Goal: Task Accomplishment & Management: Use online tool/utility

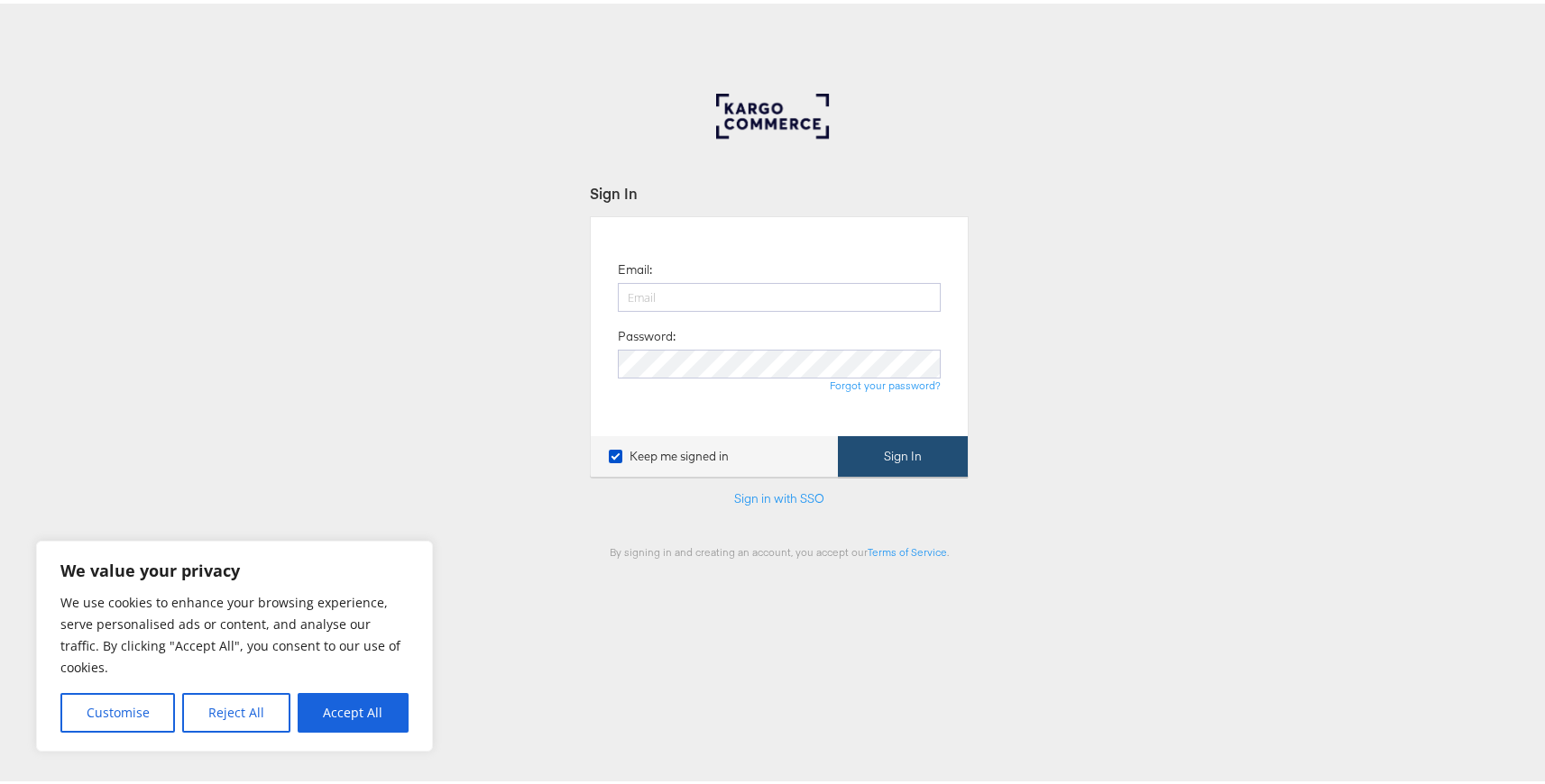
type input "[EMAIL_ADDRESS][DOMAIN_NAME]"
click at [863, 445] on button "Sign In" at bounding box center [903, 453] width 130 height 41
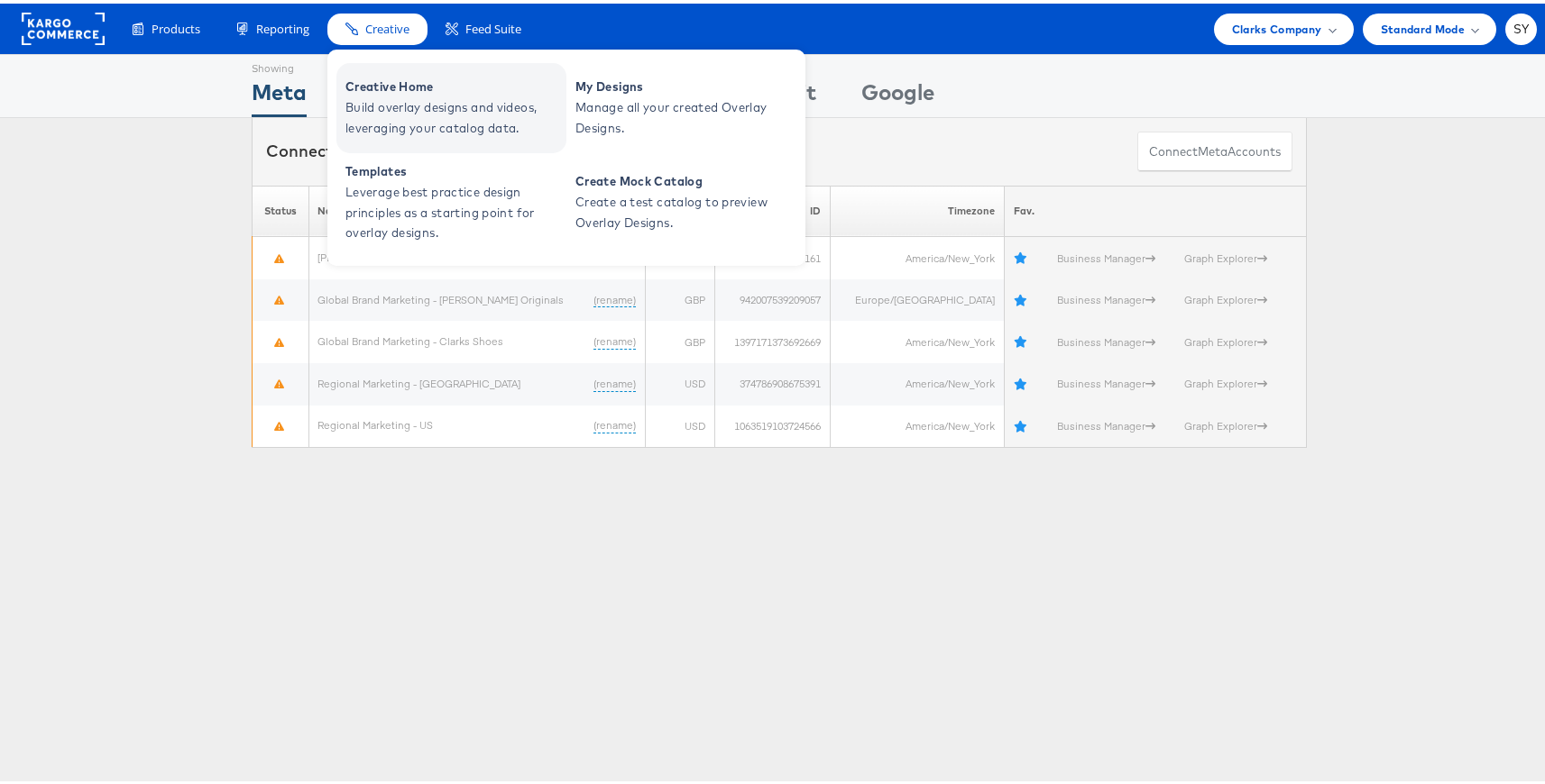
click at [422, 95] on span "Build overlay designs and videos, leveraging your catalog data." at bounding box center [454, 114] width 217 height 42
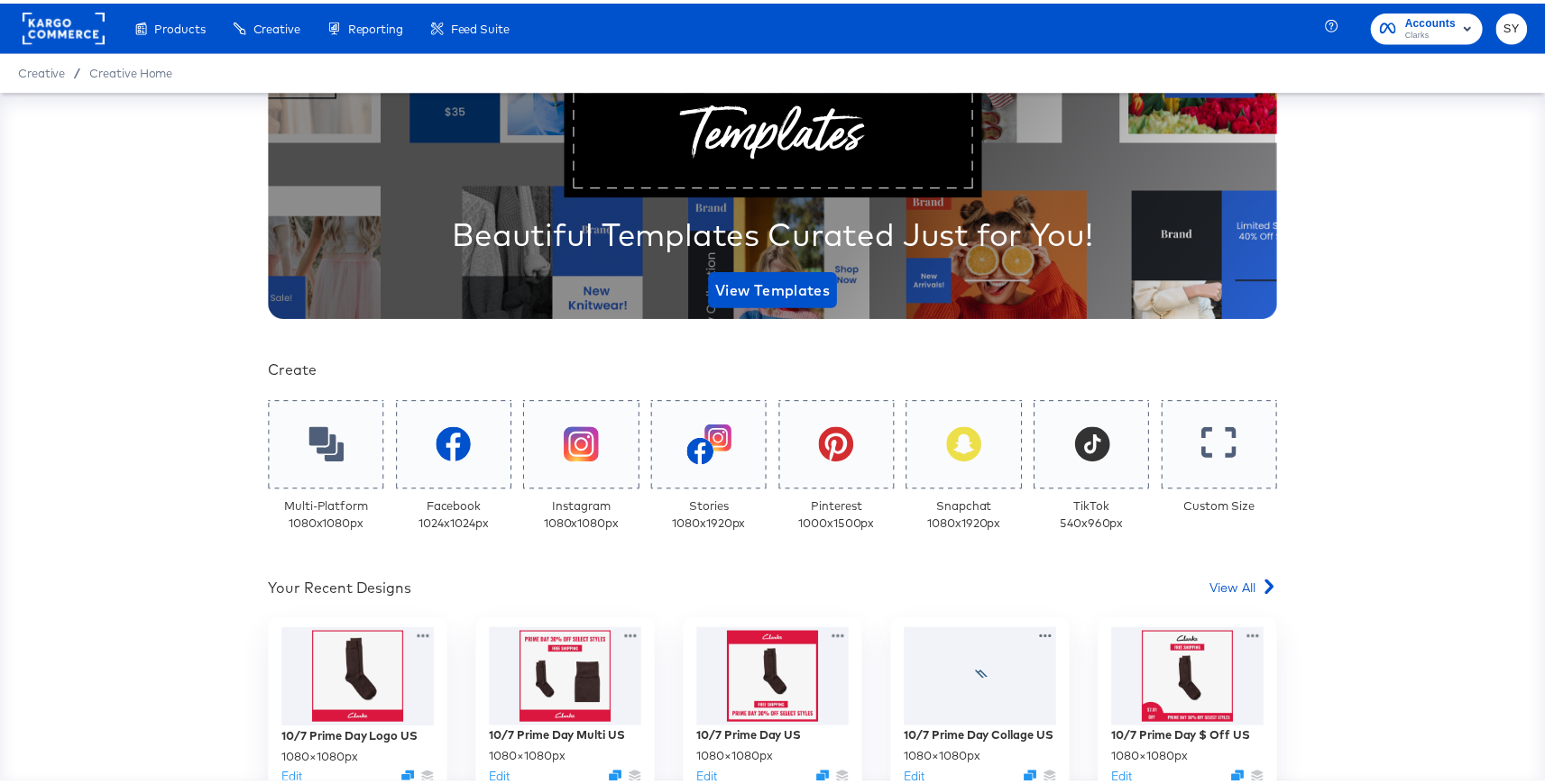
scroll to position [342, 0]
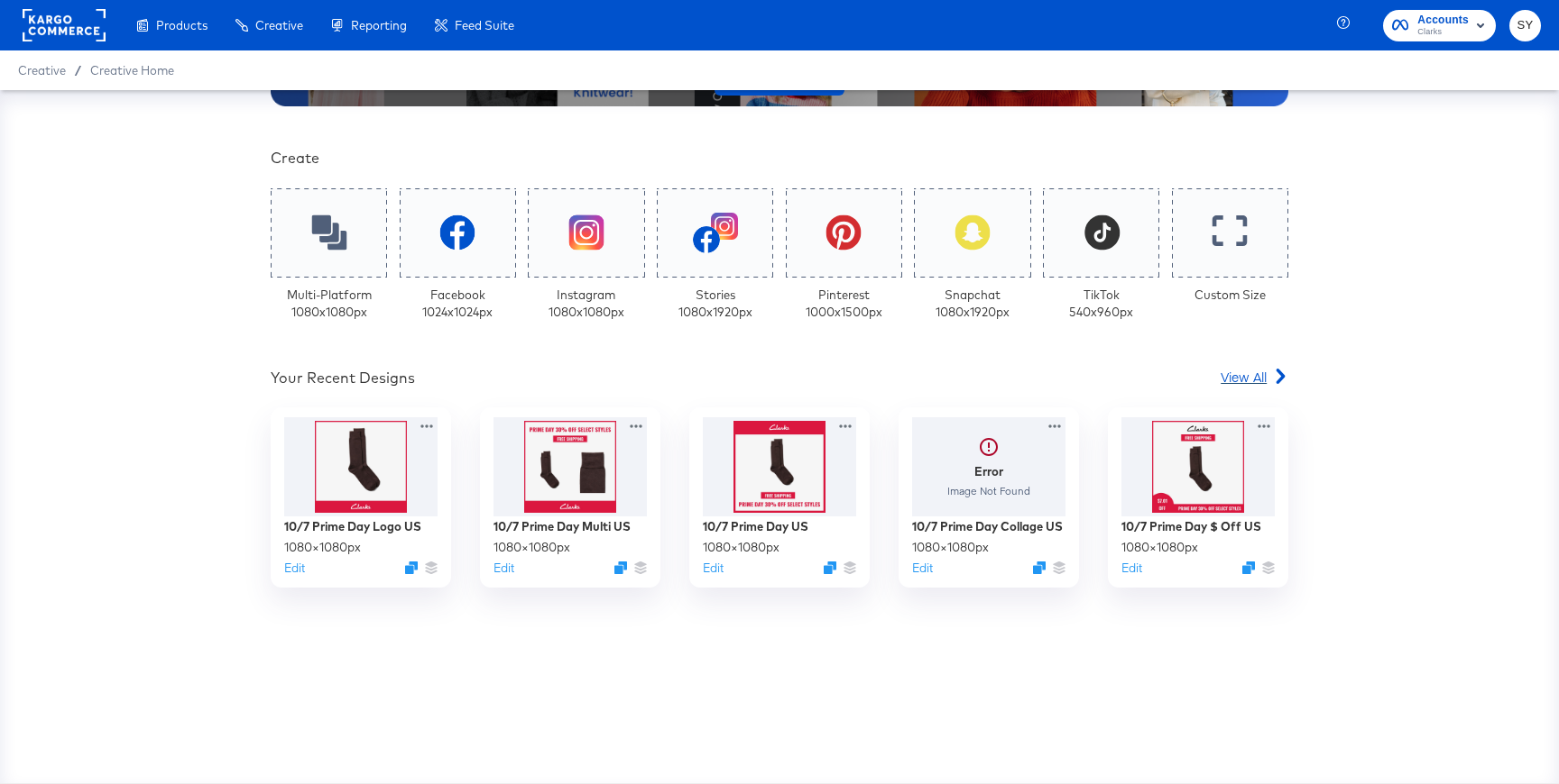
click at [1229, 385] on span "View All" at bounding box center [1244, 377] width 46 height 18
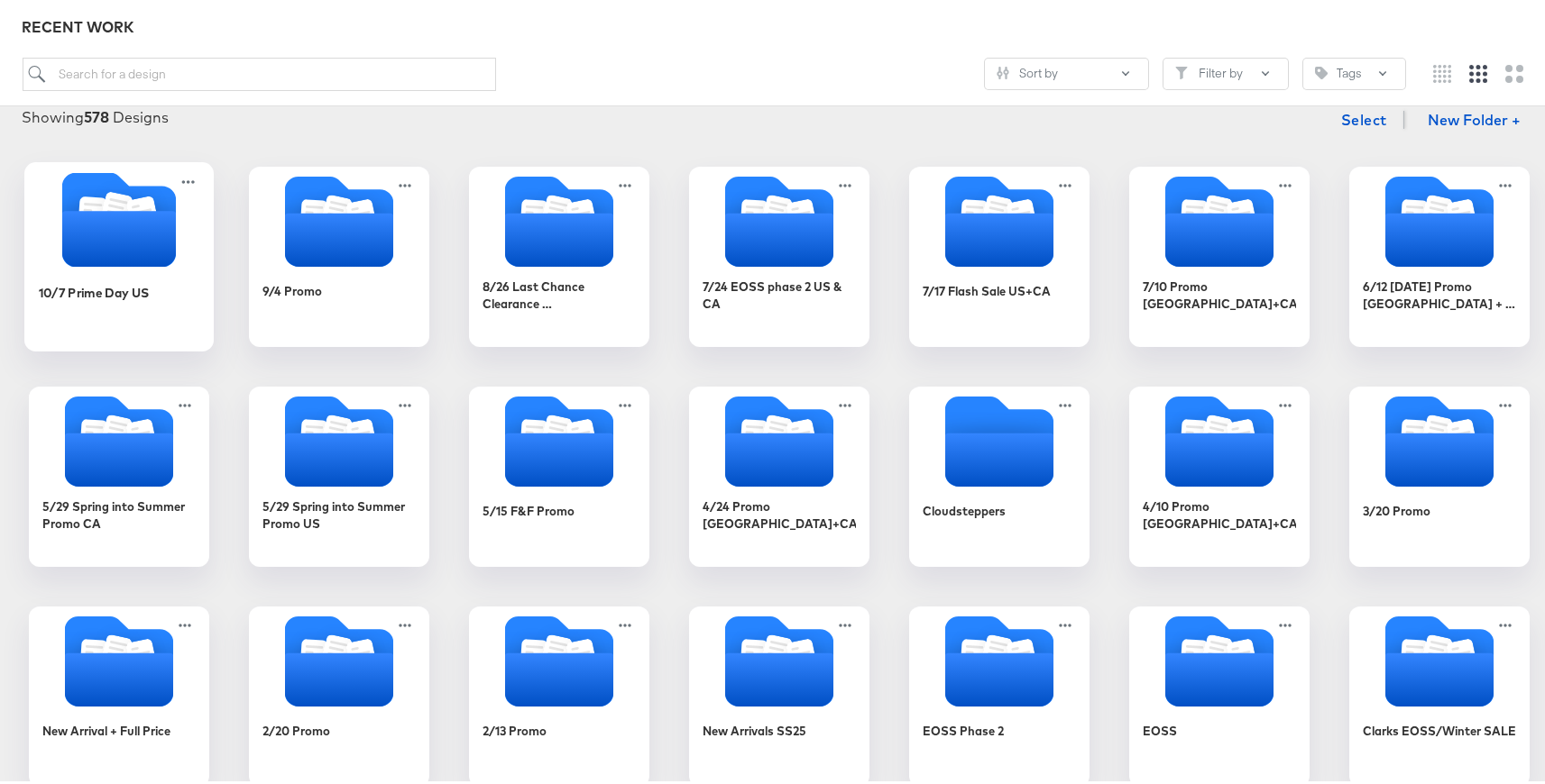
click at [118, 280] on div "10/7 Prime Day US" at bounding box center [94, 288] width 111 height 17
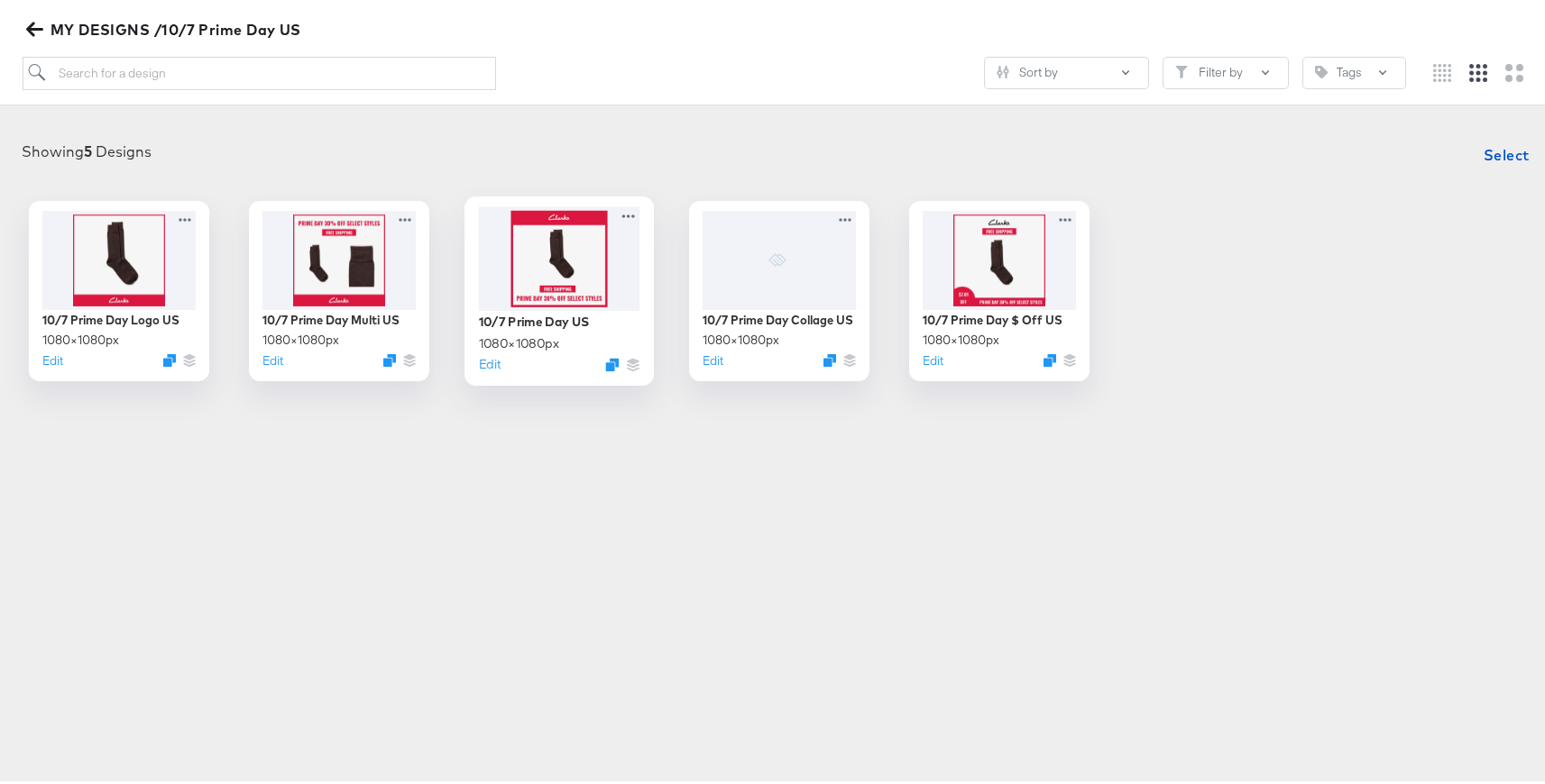
scroll to position [206, 0]
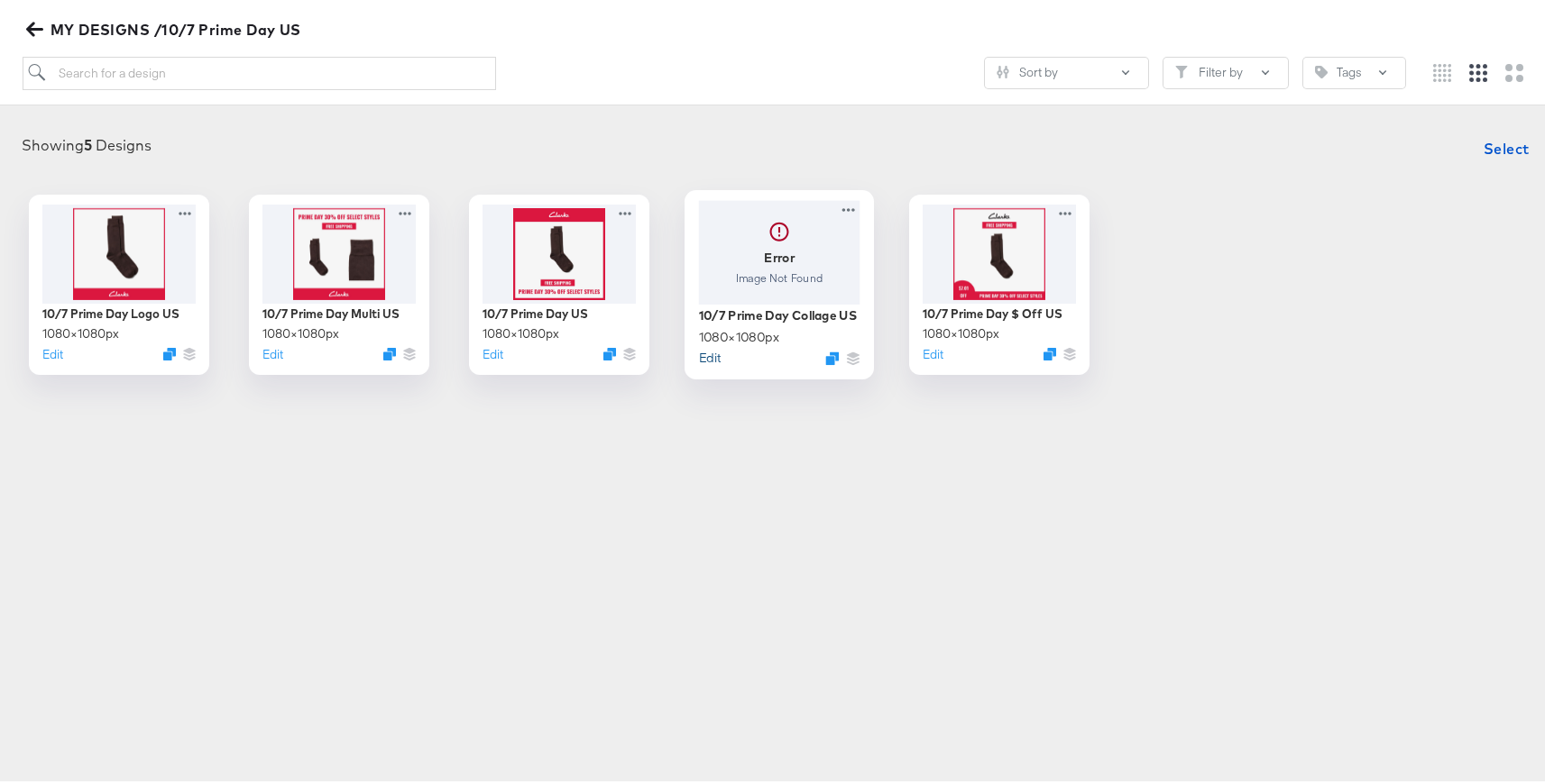
click at [699, 350] on button "Edit" at bounding box center [710, 354] width 22 height 17
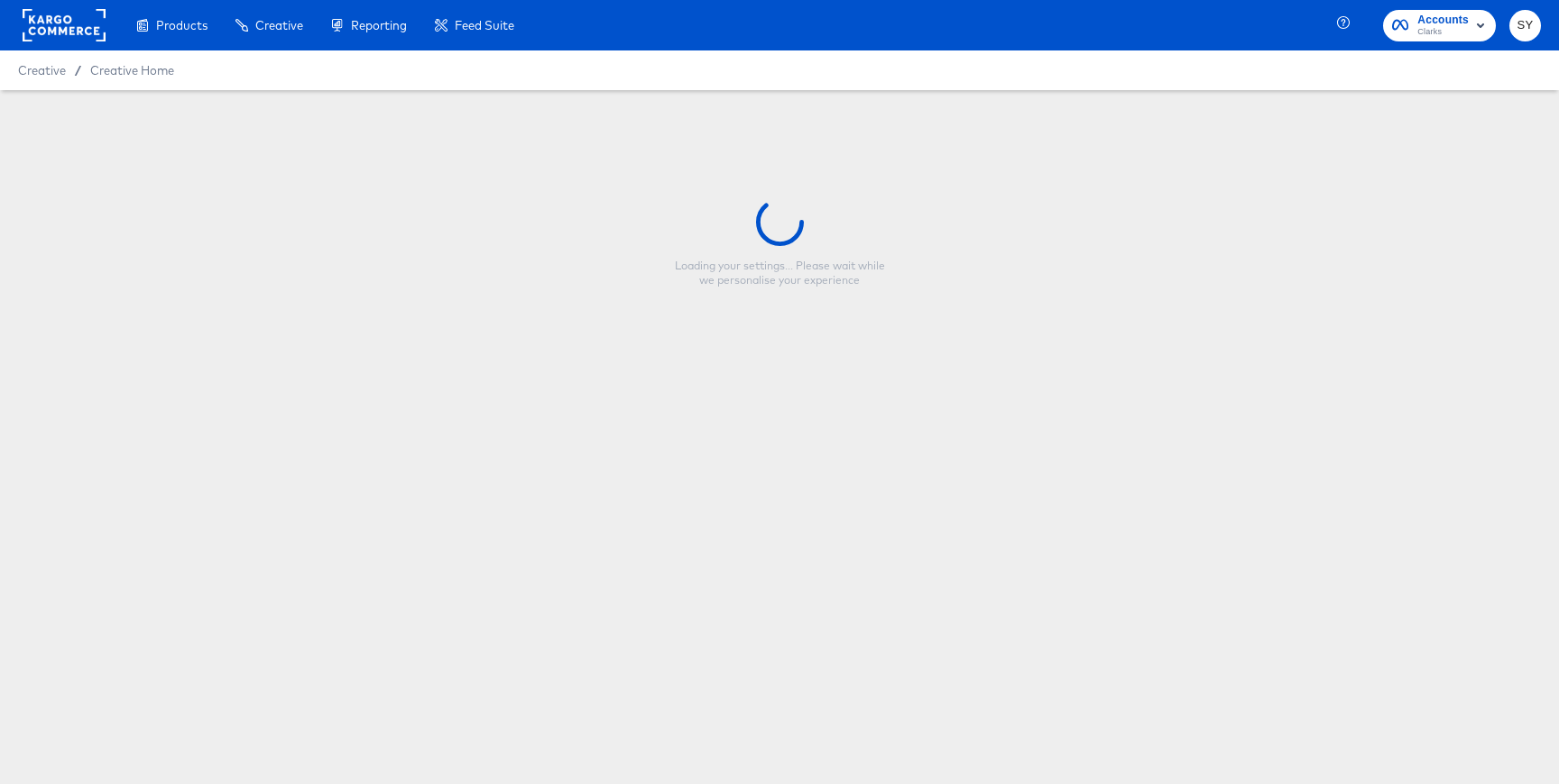
type input "10/7 Prime Day Collage US"
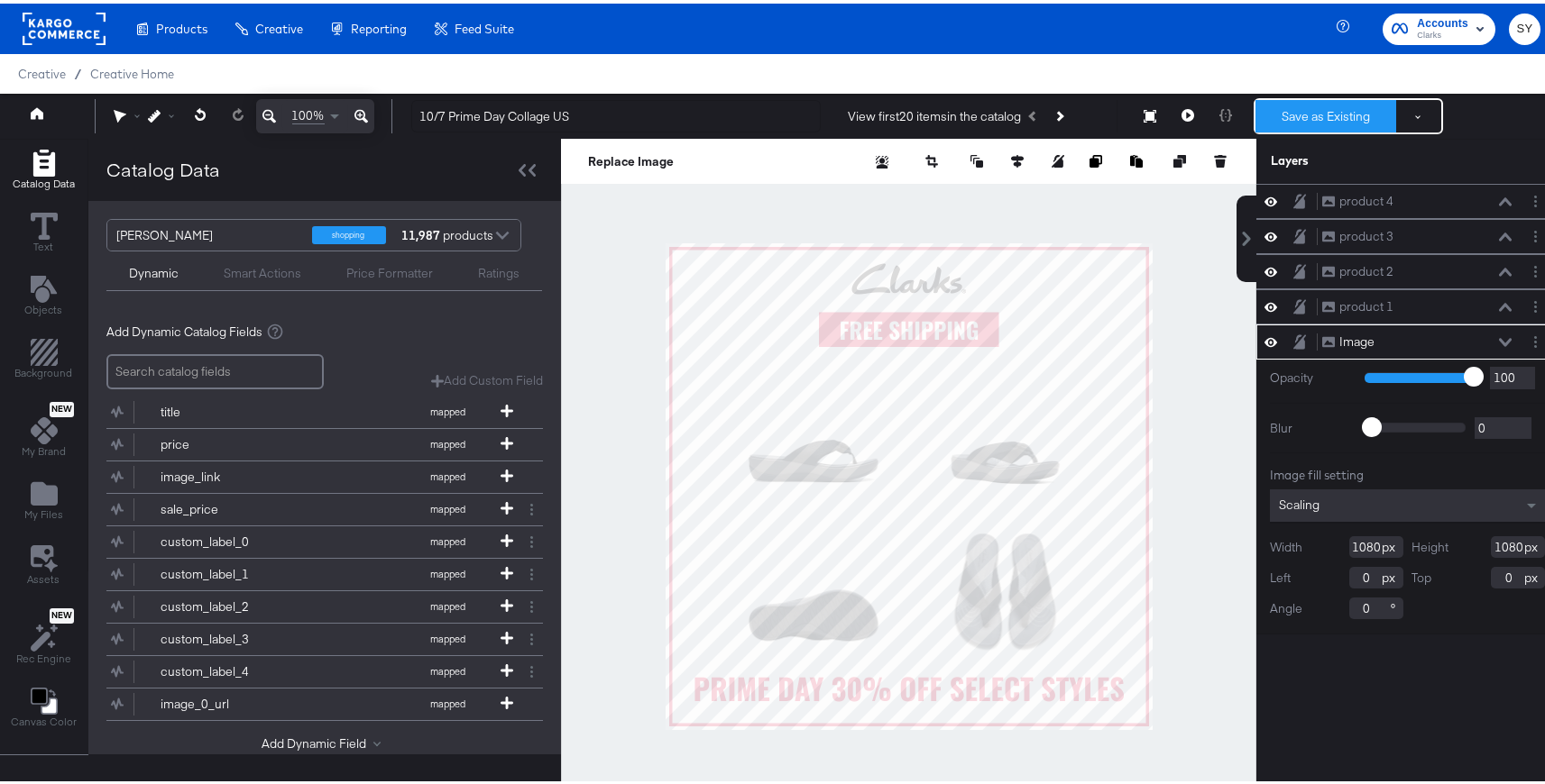
click at [1340, 109] on button "Save as Existing" at bounding box center [1326, 112] width 141 height 33
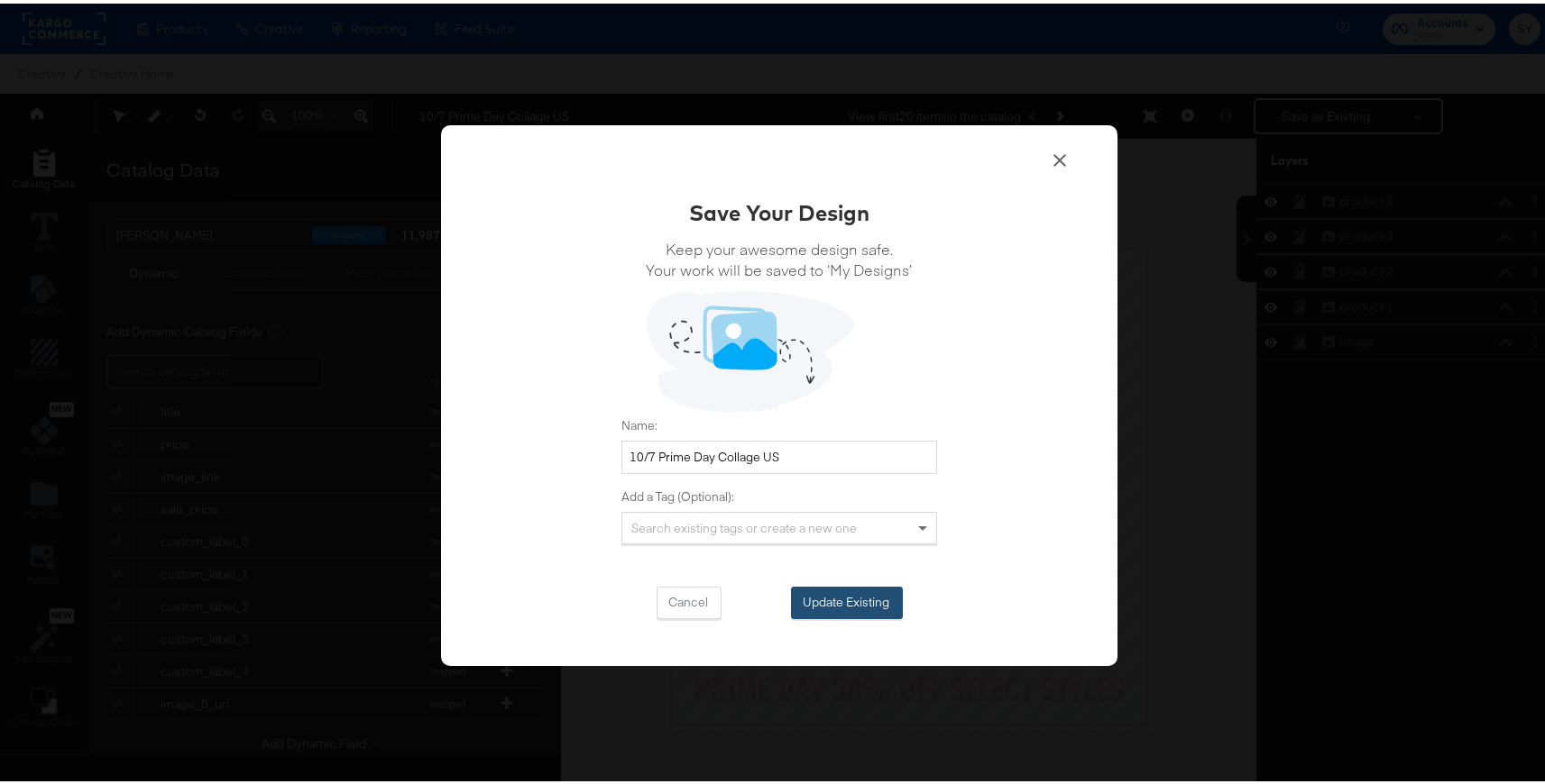
click at [832, 603] on button "Update Existing" at bounding box center [847, 599] width 112 height 33
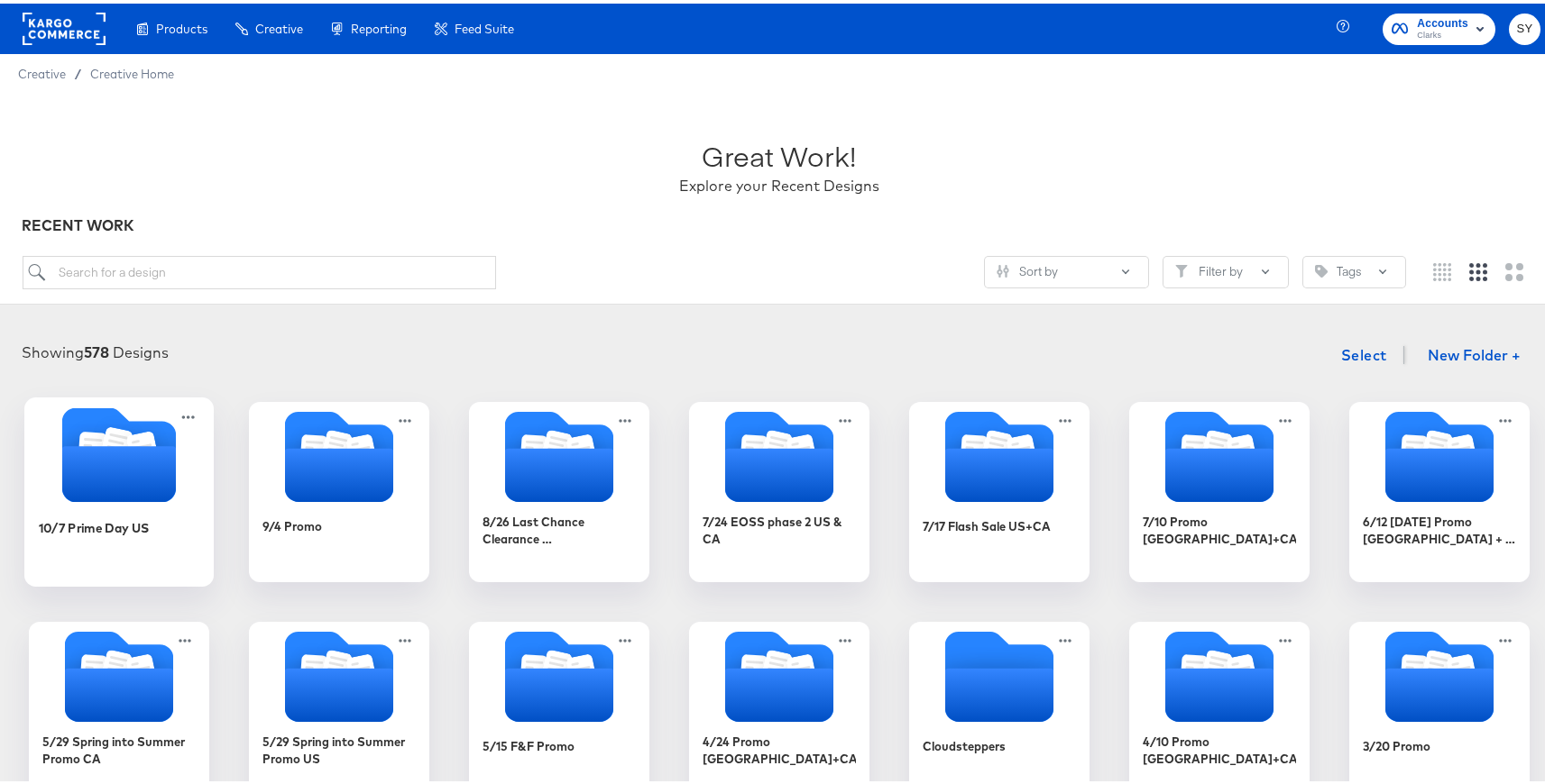
click at [90, 533] on div "10/7 Prime Day US" at bounding box center [119, 538] width 161 height 70
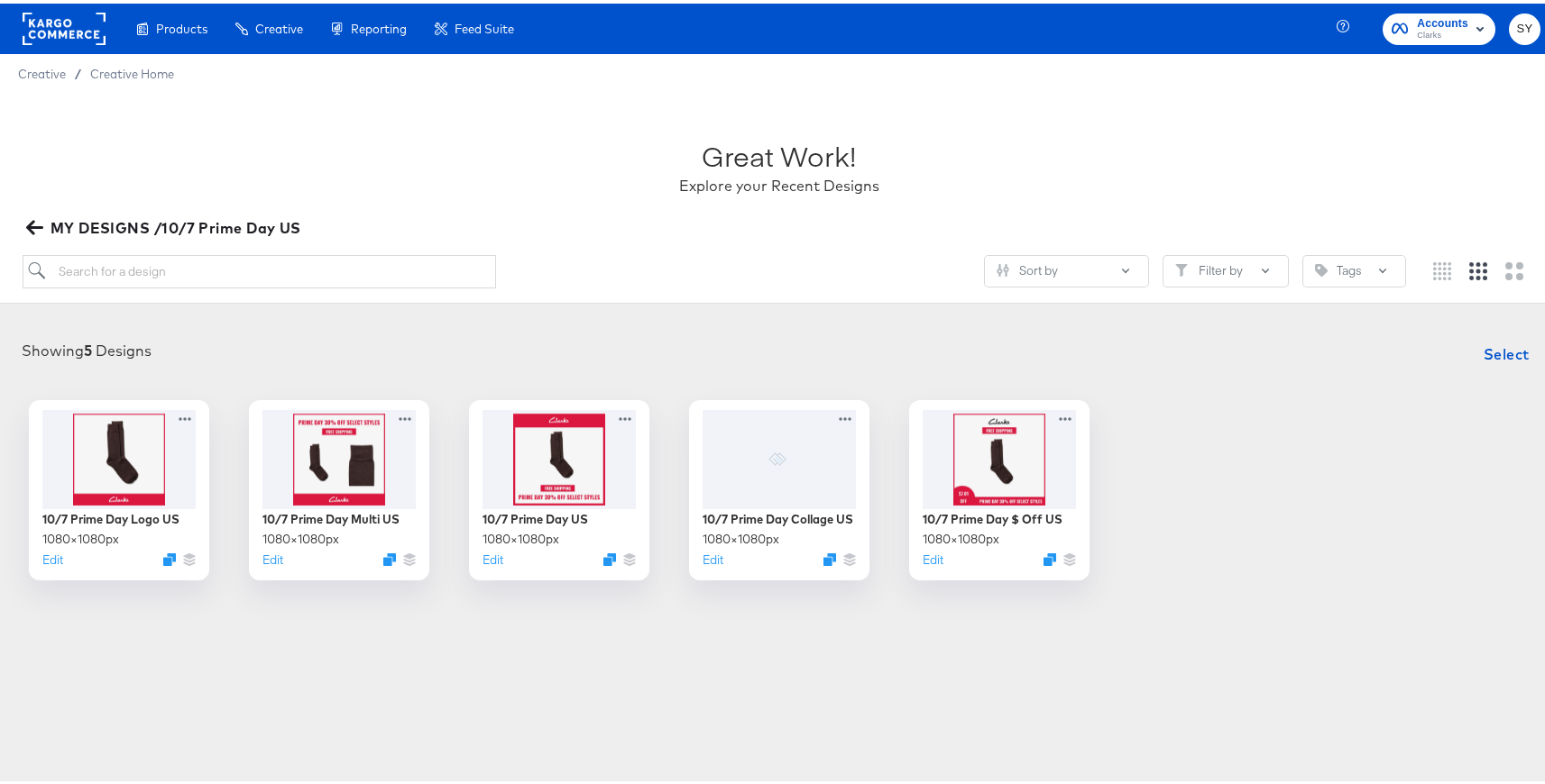
click at [814, 658] on article "Great Work! Explore your Recent Designs MY DESIGNS /10/7 Prime Day US Sort by F…" at bounding box center [779, 377] width 1559 height 573
